Goal: Check status: Check status

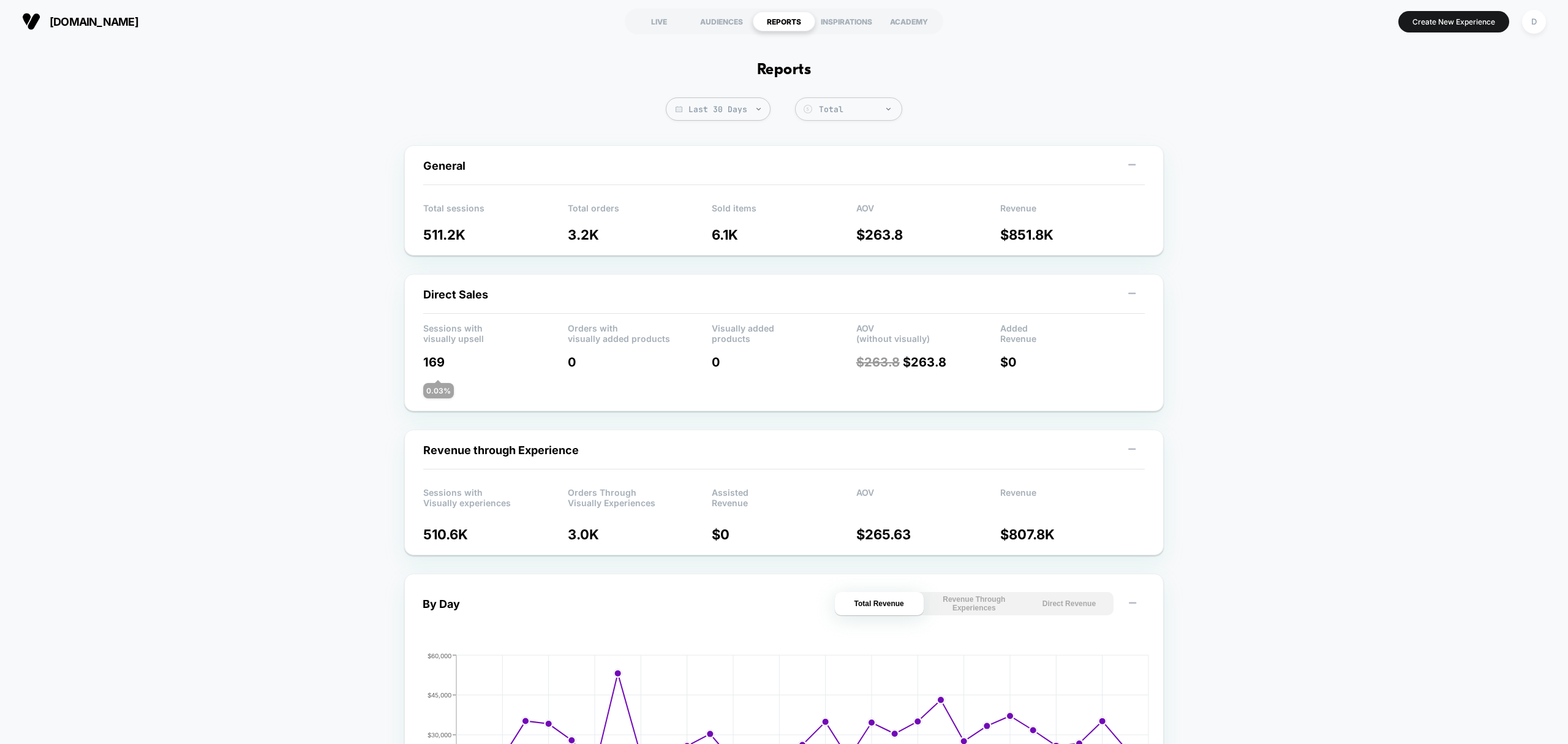
click at [670, 14] on div "LIVE" at bounding box center [659, 21] width 62 height 19
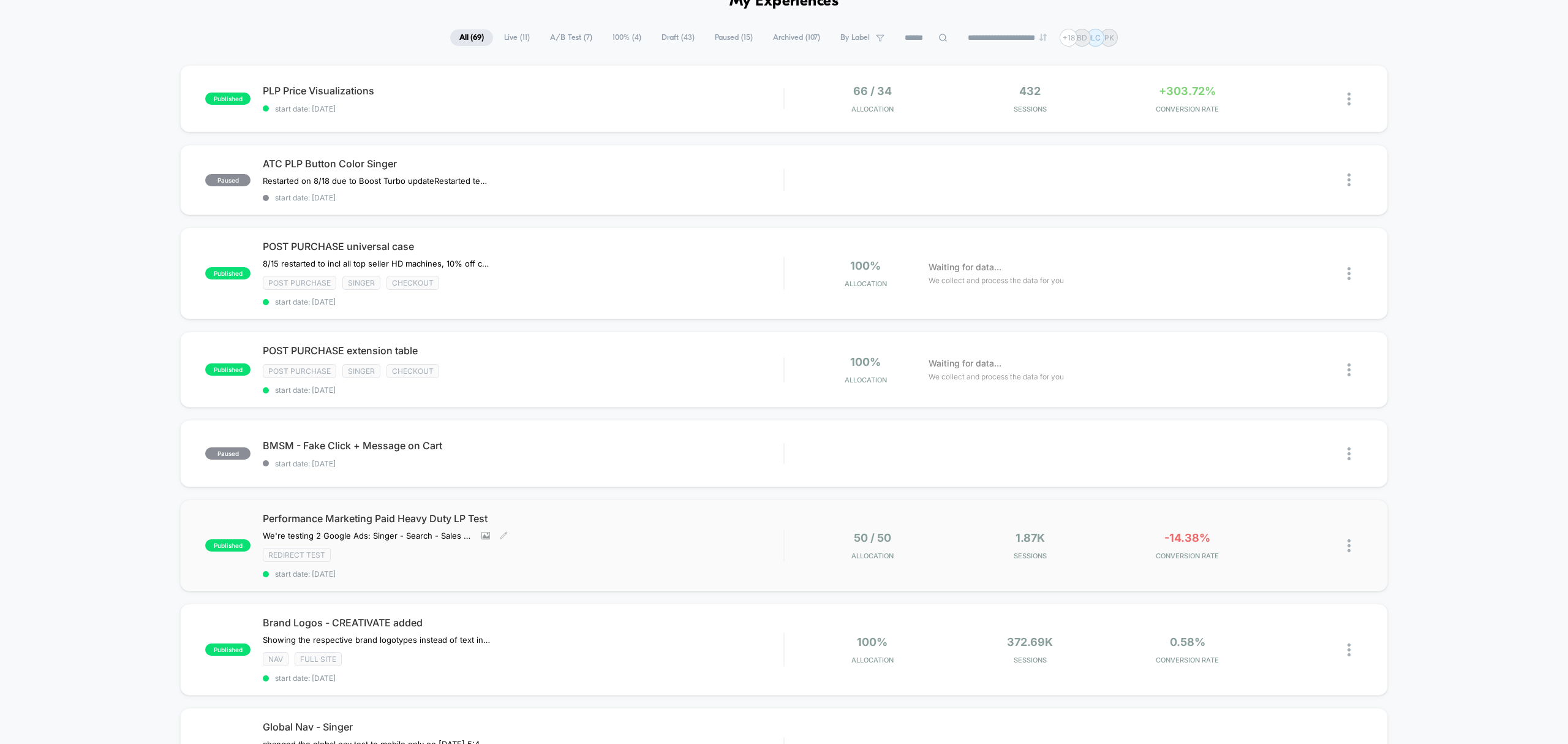
scroll to position [54, 0]
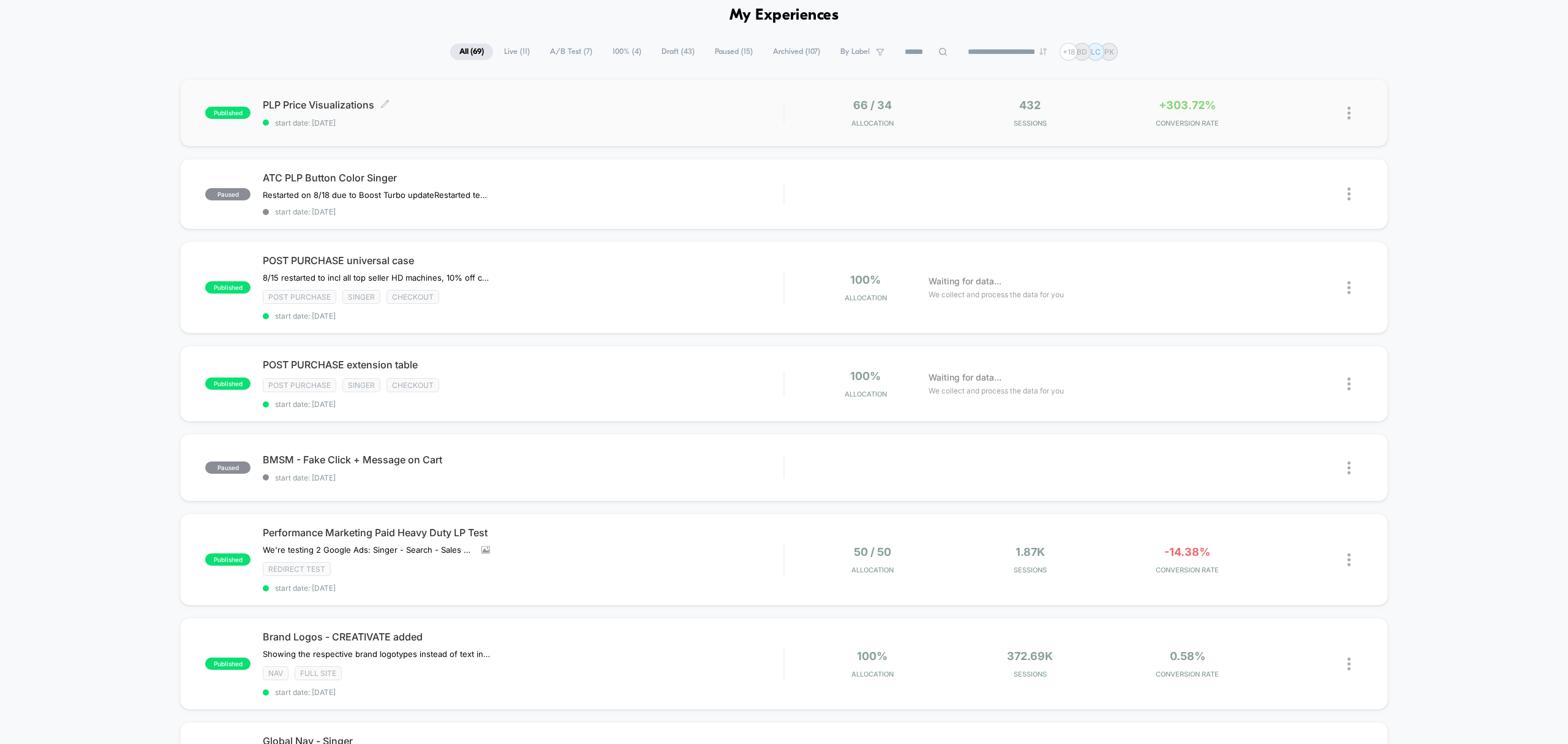
click at [583, 125] on span "start date: [DATE]" at bounding box center [523, 122] width 521 height 9
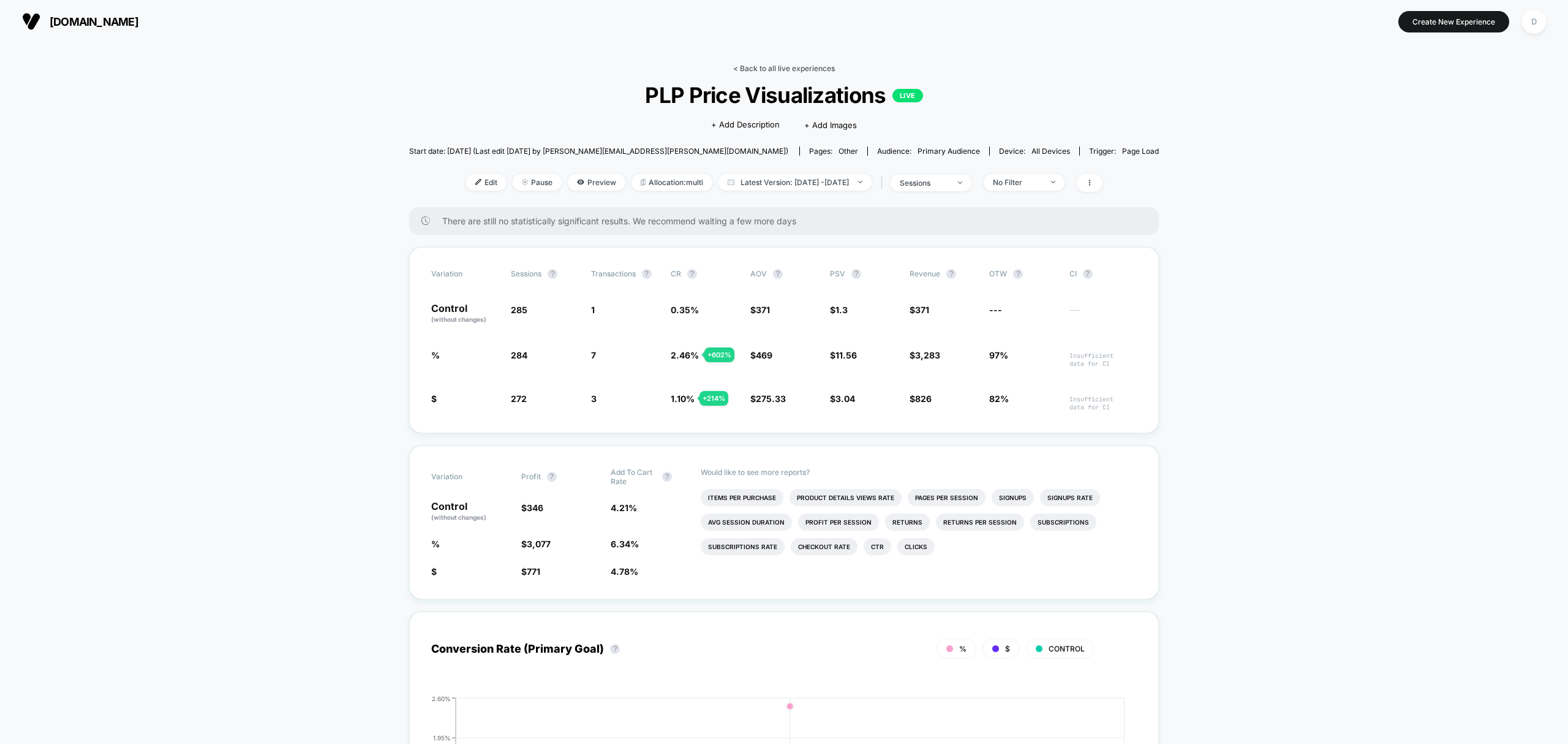
click at [748, 65] on link "< Back to all live experiences" at bounding box center [784, 68] width 102 height 9
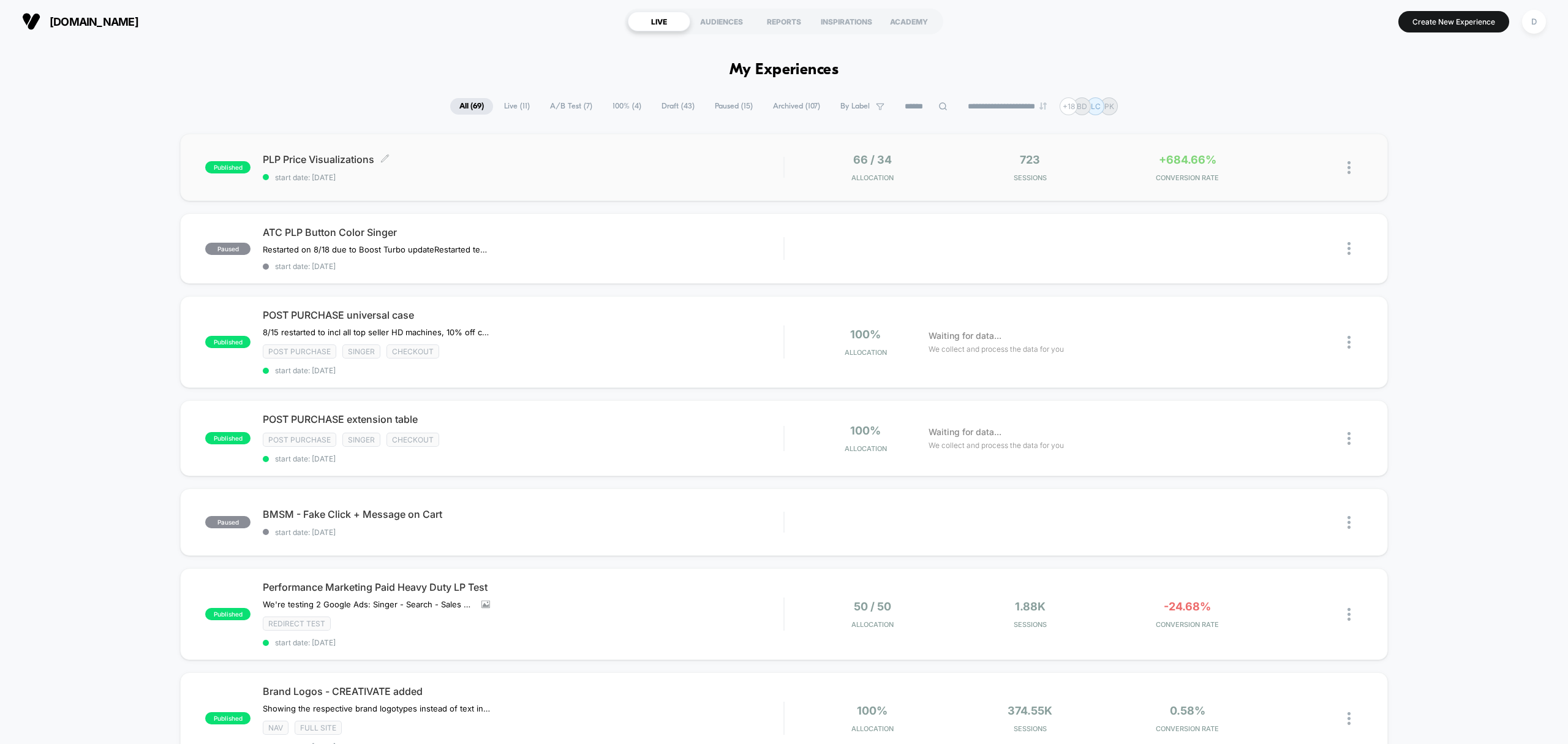
click at [612, 158] on span "PLP Price Visualizations Click to edit experience details" at bounding box center [523, 159] width 521 height 12
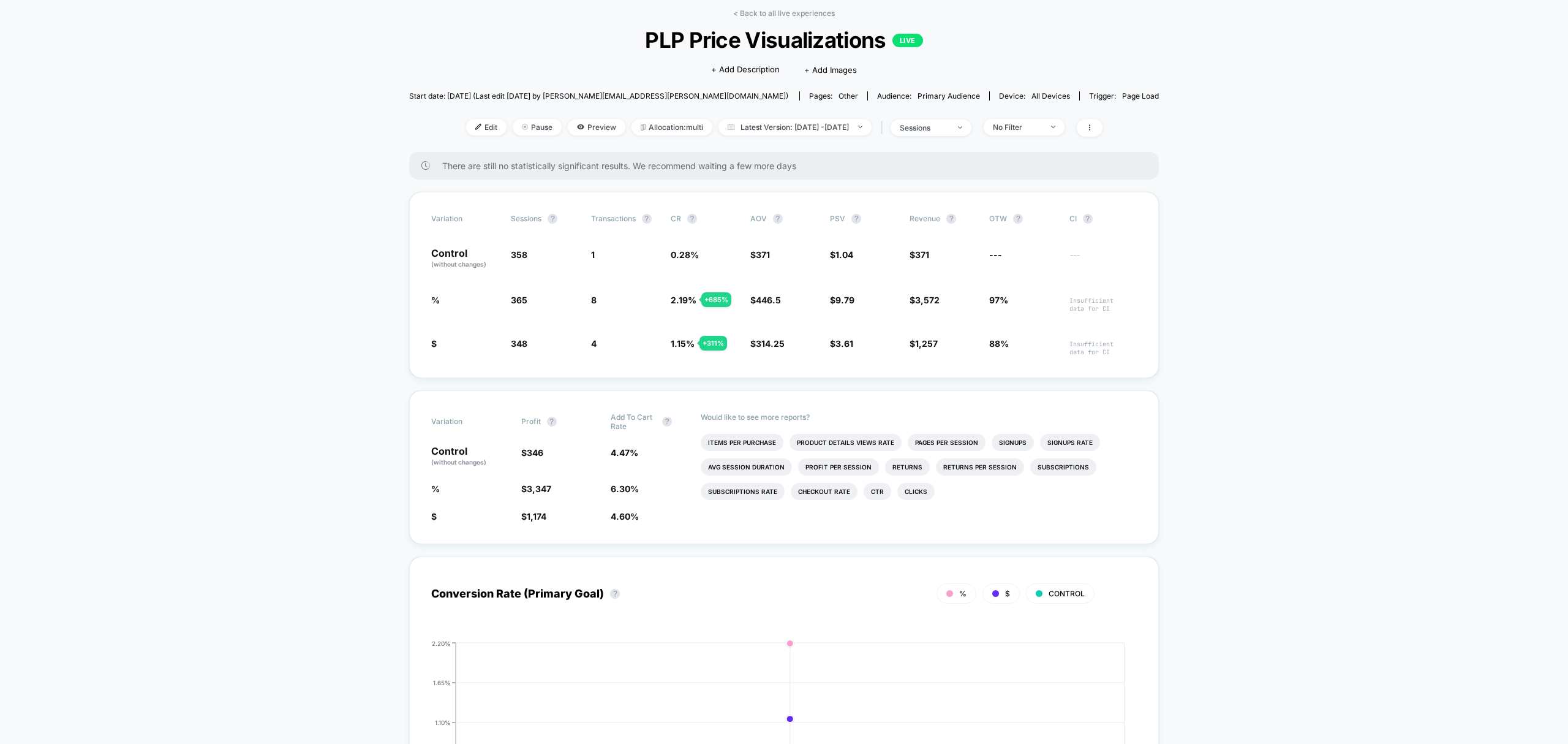
scroll to position [82, 0]
